Goal: Task Accomplishment & Management: Manage account settings

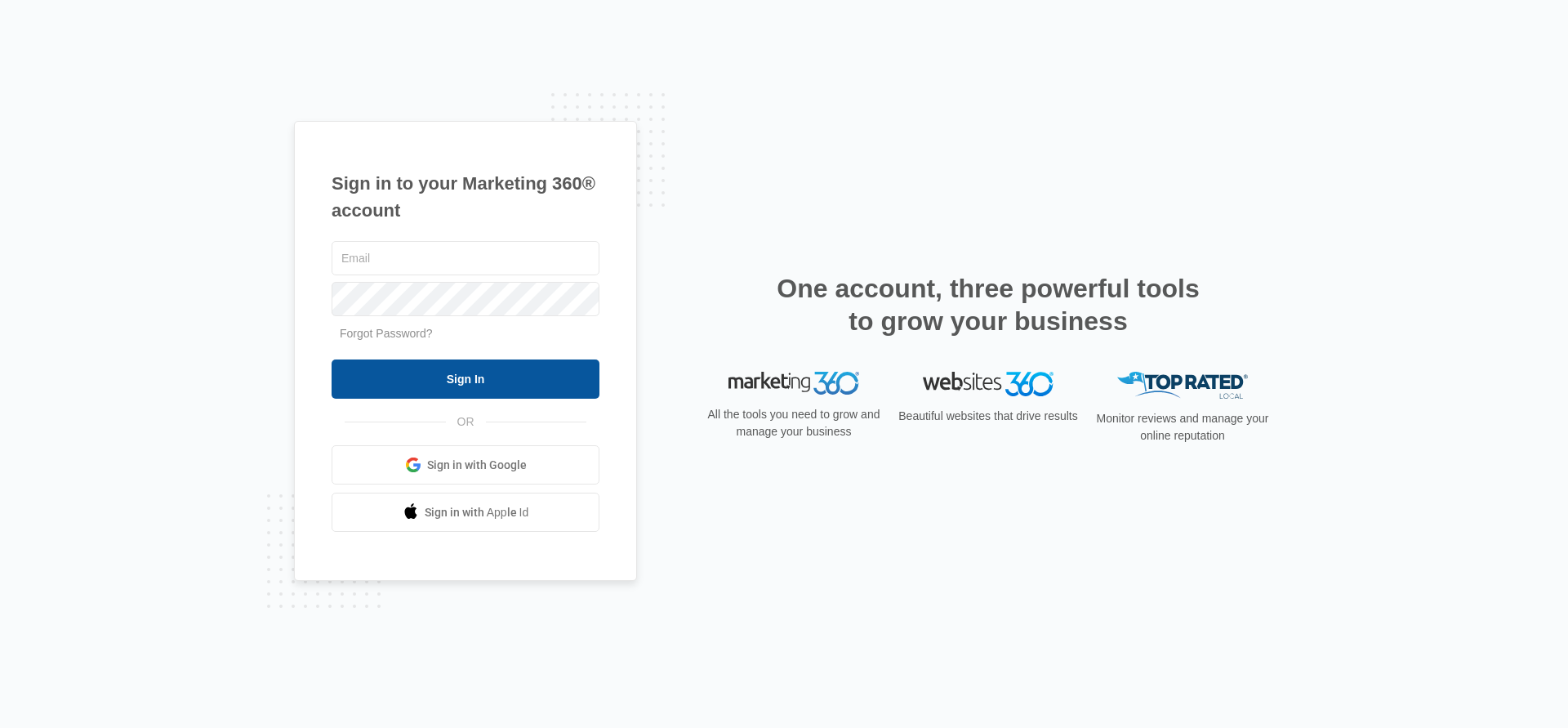
type input "[PERSON_NAME][EMAIL_ADDRESS][PERSON_NAME][DOMAIN_NAME]"
click at [544, 376] on input "Sign In" at bounding box center [465, 379] width 268 height 39
